Goal: Obtain resource: Download file/media

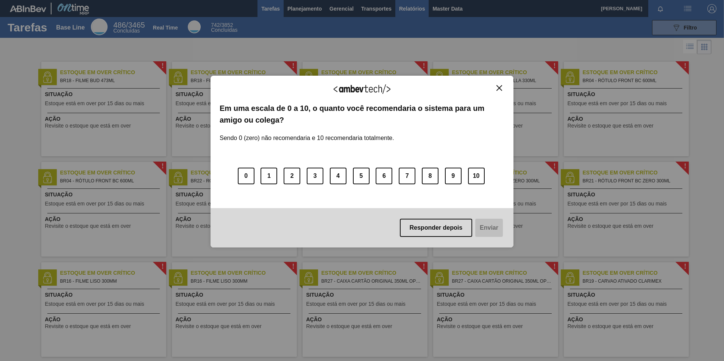
click at [404, 9] on div "Agradecemos seu feedback! Em uma escala de 0 a 10, o quanto você recomendaria o…" at bounding box center [362, 162] width 303 height 340
click at [499, 89] on img "Close" at bounding box center [499, 88] width 6 height 6
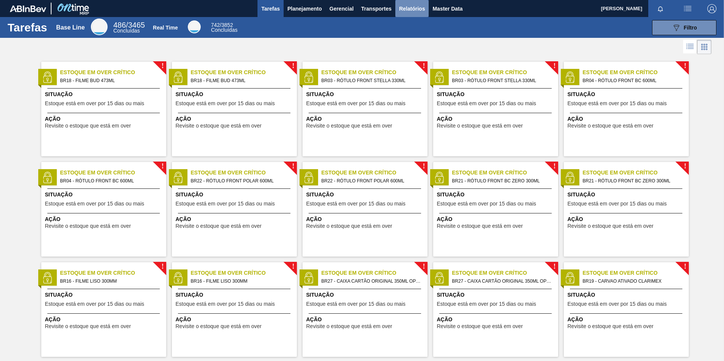
click at [420, 9] on span "Relatórios" at bounding box center [412, 8] width 26 height 9
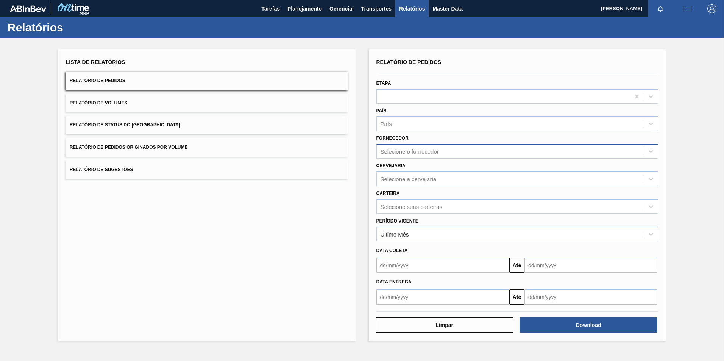
click at [429, 148] on div "Selecione o fornecedor" at bounding box center [510, 151] width 267 height 11
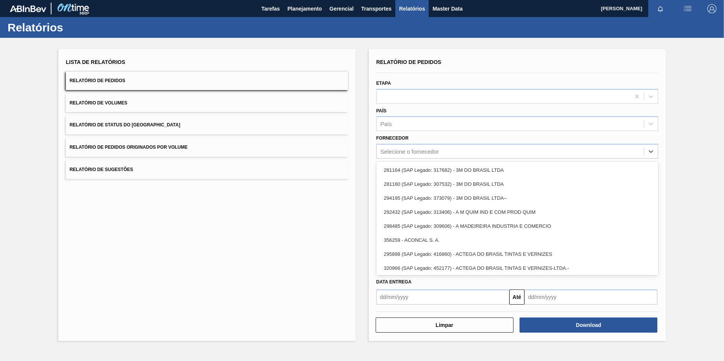
paste input "307331"
type input "307331"
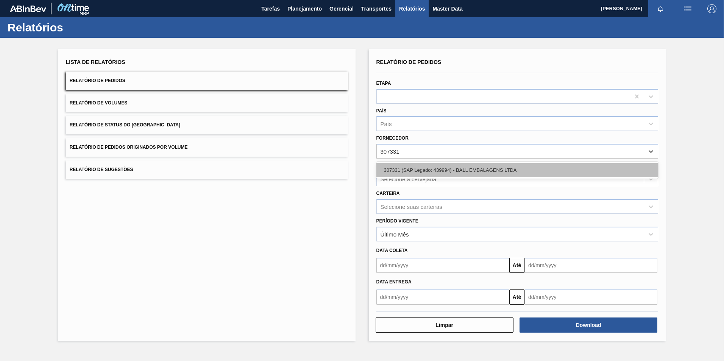
click at [399, 168] on div "307331 (SAP Legado: 439994) - BALL EMBALAGENS LTDA" at bounding box center [517, 170] width 282 height 14
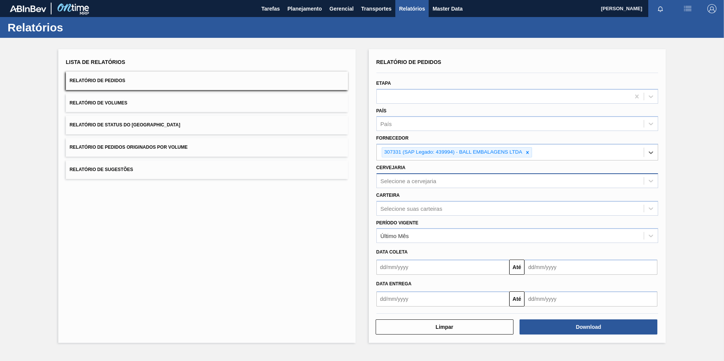
click at [437, 183] on div "Selecione a cervejaria" at bounding box center [510, 180] width 267 height 11
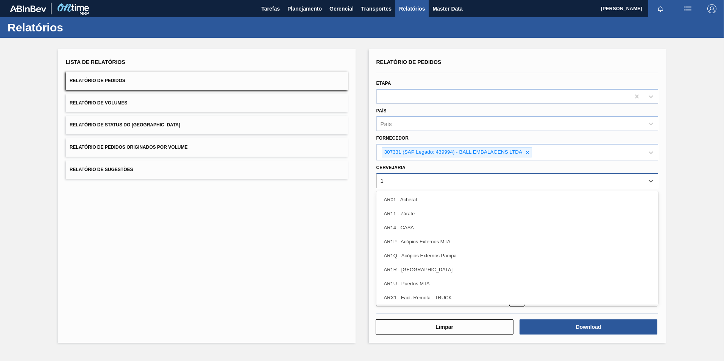
type input "19"
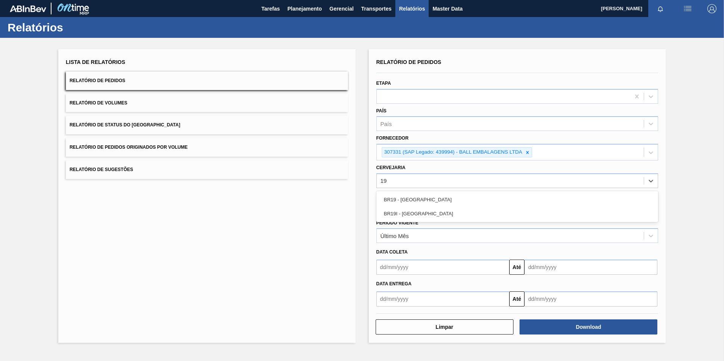
click at [426, 199] on div "BR19 - [GEOGRAPHIC_DATA]" at bounding box center [517, 200] width 282 height 14
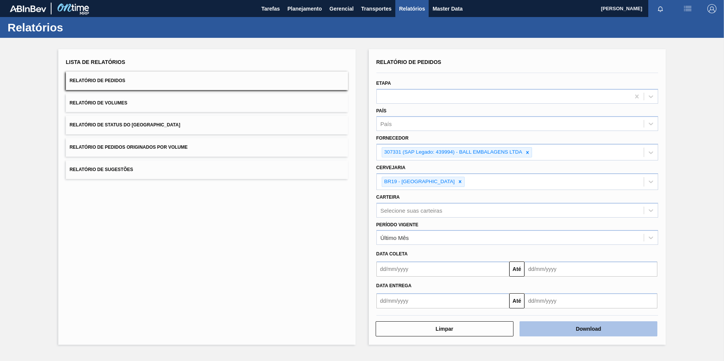
click at [545, 322] on button "Download" at bounding box center [588, 328] width 138 height 15
